Goal: Transaction & Acquisition: Book appointment/travel/reservation

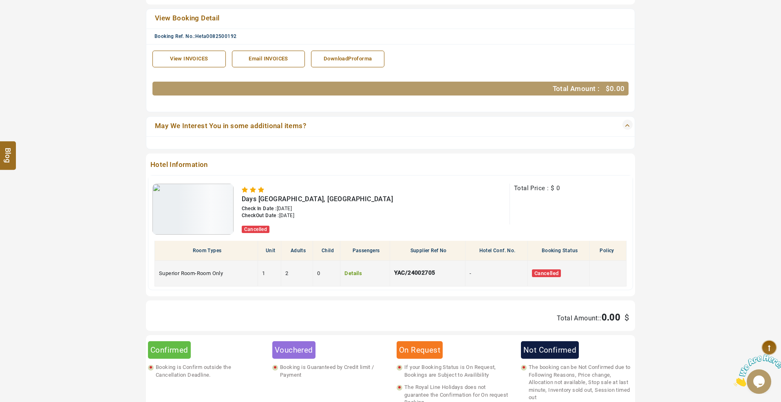
click at [357, 270] on link "Details" at bounding box center [354, 273] width 18 height 6
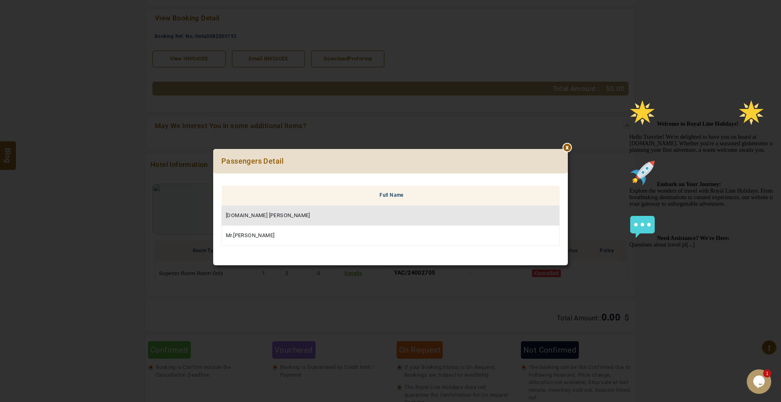
click at [568, 149] on div at bounding box center [568, 149] width 0 height 0
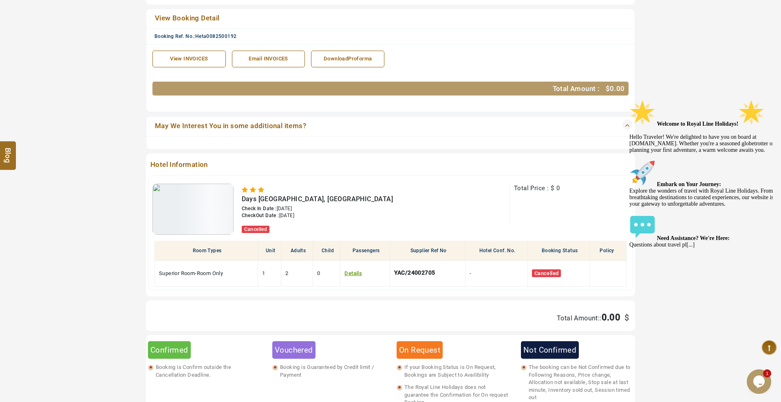
drag, startPoint x: 279, startPoint y: 203, endPoint x: 313, endPoint y: 203, distance: 33.8
click at [313, 205] on div "Check In Date : [DATE]" at bounding box center [334, 208] width 184 height 7
copy span "[DATE]"
click at [705, 73] on section "Booking Guest Detail Booking Ref. No. Heta0082500192 Guest Name [DOMAIN_NAME] […" at bounding box center [390, 213] width 781 height 601
click at [630, 99] on icon "Chat attention grabber" at bounding box center [630, 99] width 0 height 0
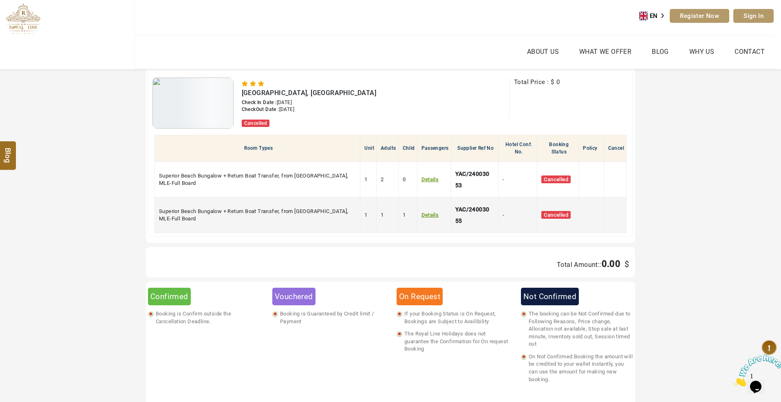
scroll to position [326, 0]
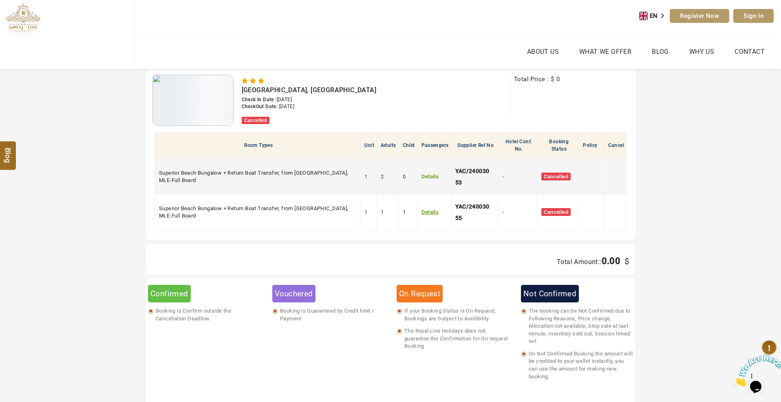
click at [428, 173] on link "Details" at bounding box center [431, 176] width 18 height 6
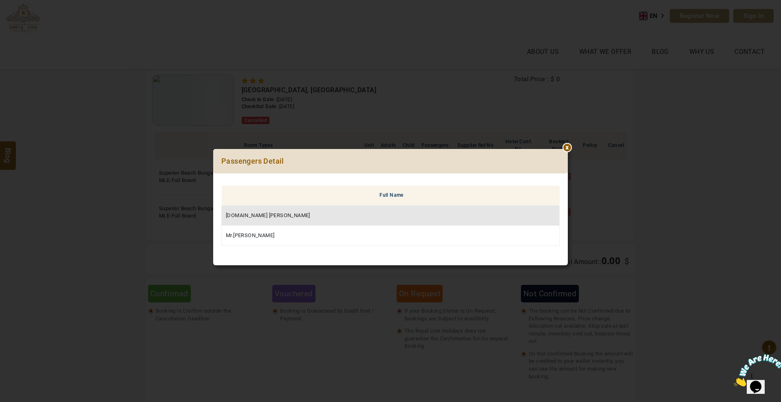
drag, startPoint x: 568, startPoint y: 146, endPoint x: 509, endPoint y: 186, distance: 71.4
click at [568, 149] on div at bounding box center [568, 149] width 0 height 0
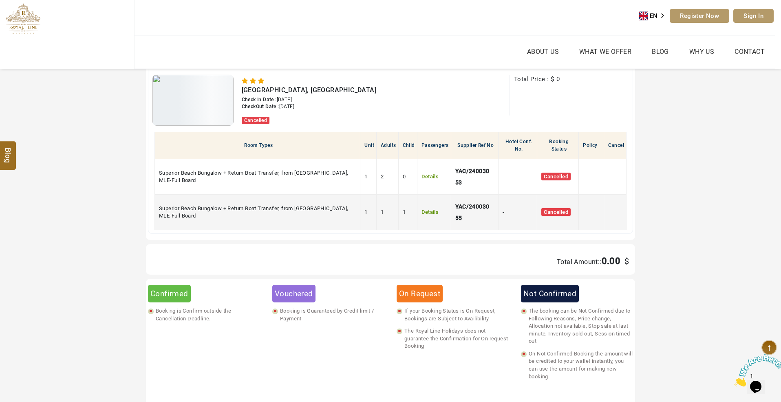
click at [430, 209] on link "Details" at bounding box center [431, 212] width 18 height 6
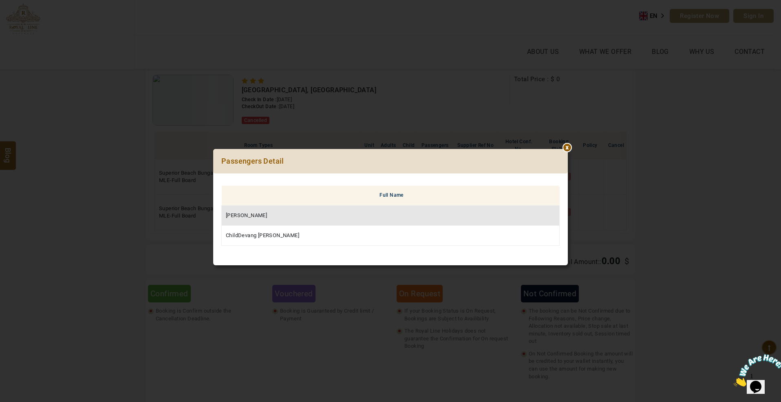
click at [568, 149] on div at bounding box center [568, 149] width 0 height 0
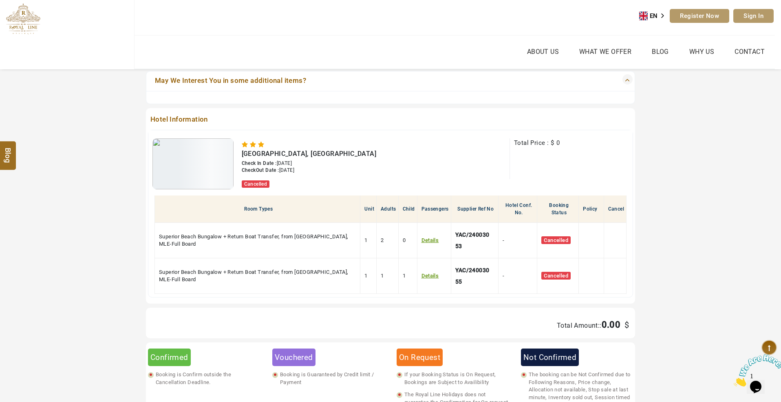
scroll to position [163, 0]
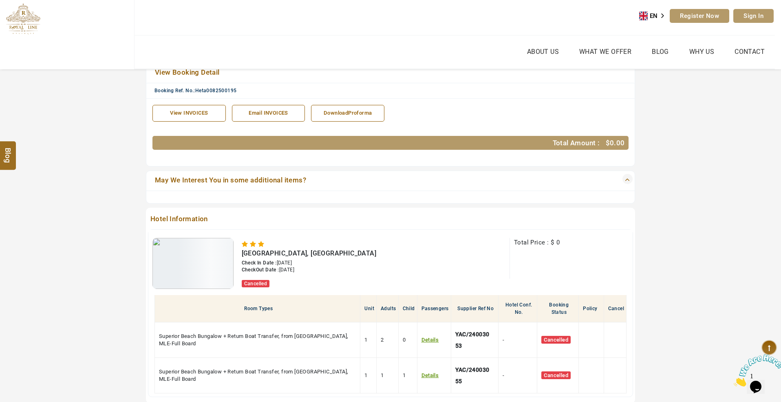
drag, startPoint x: 278, startPoint y: 257, endPoint x: 312, endPoint y: 257, distance: 33.8
click at [312, 259] on div "Check In Date : 11/12/2025" at bounding box center [334, 262] width 184 height 7
copy span "11/12/2025"
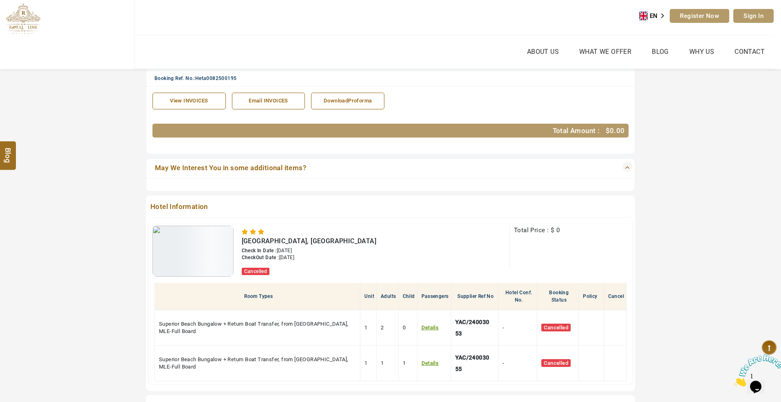
scroll to position [217, 0]
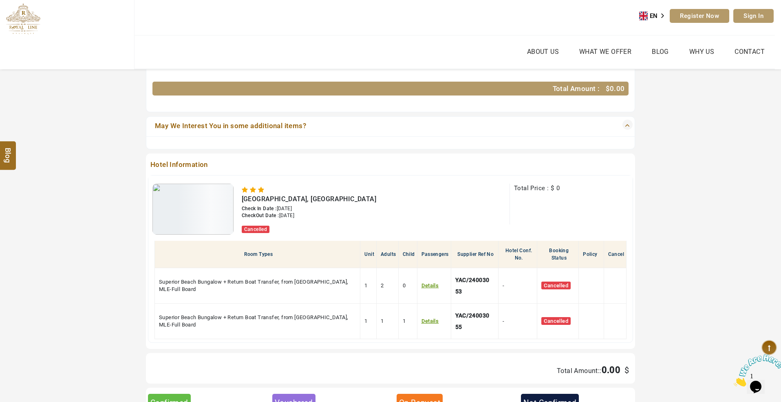
click at [413, 247] on th "Child" at bounding box center [407, 254] width 19 height 27
copy th "Child"
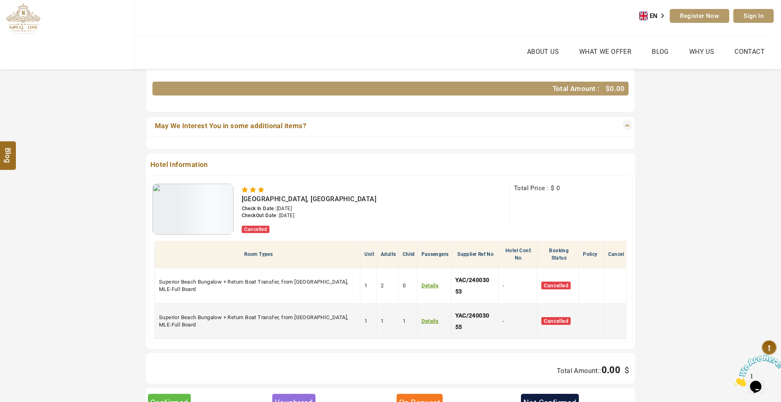
click at [405, 318] on span "1" at bounding box center [404, 321] width 3 height 6
